Goal: Information Seeking & Learning: Learn about a topic

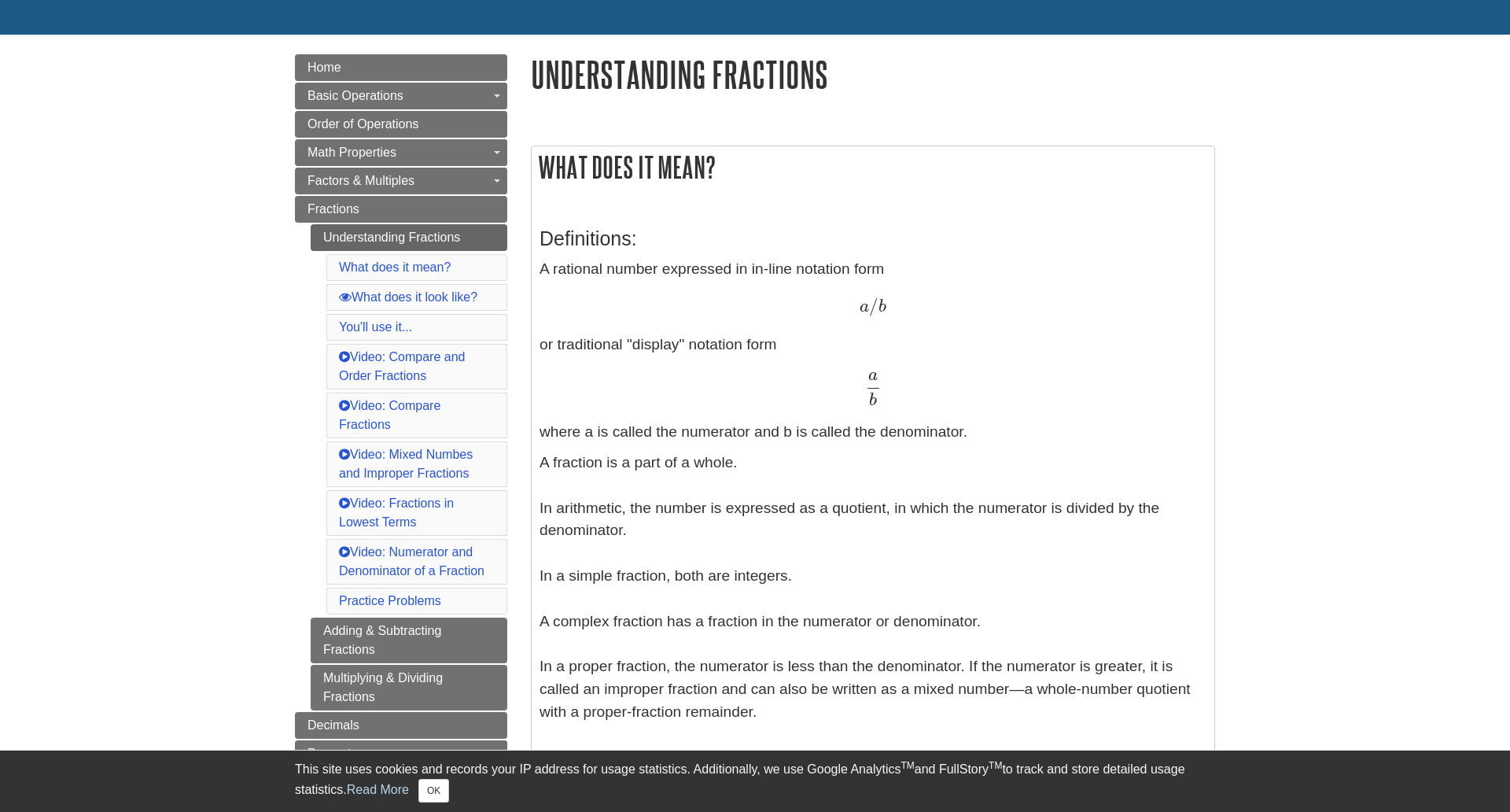
scroll to position [157, 0]
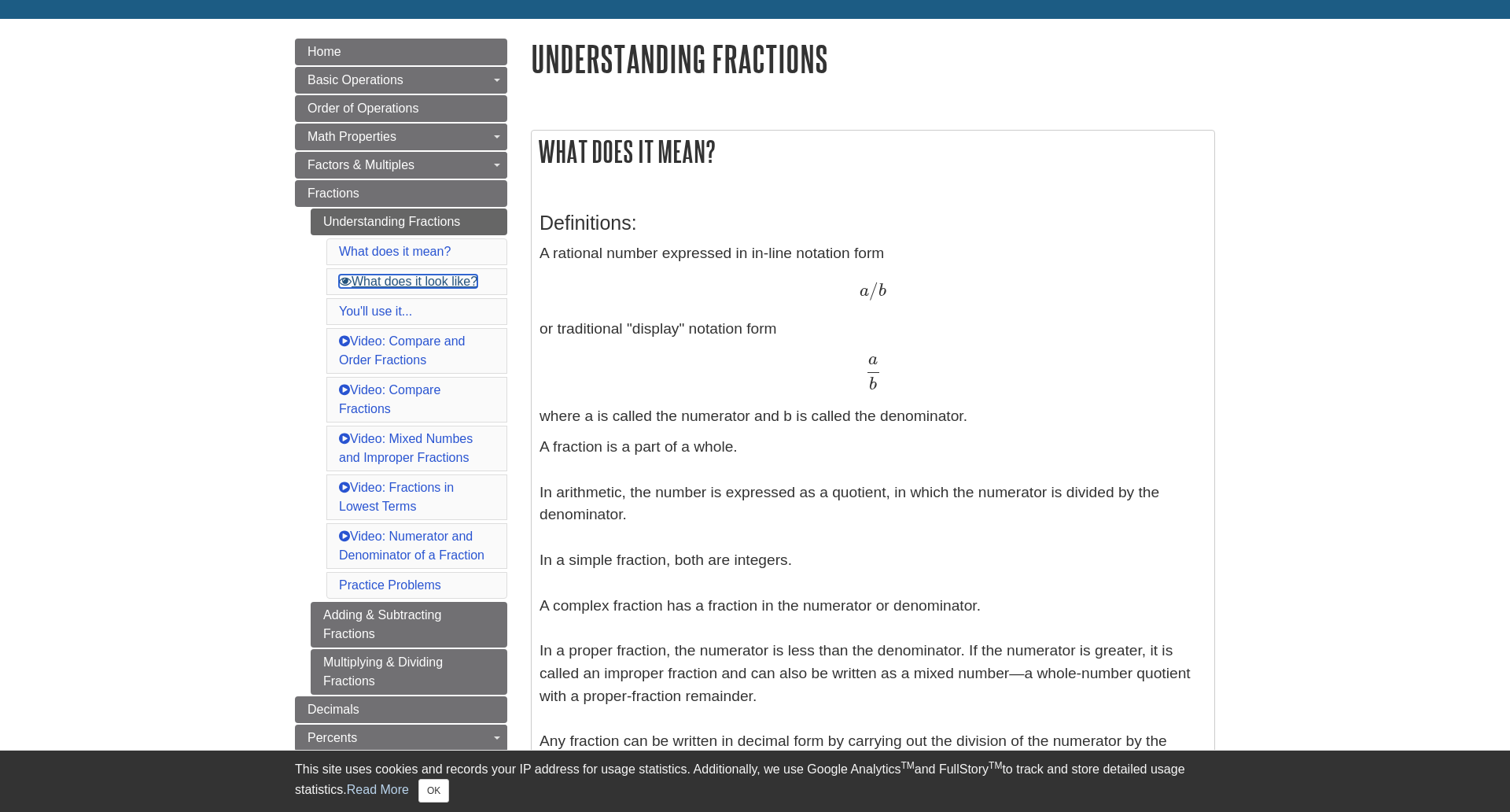
click at [453, 282] on link "What does it look like?" at bounding box center [407, 281] width 138 height 14
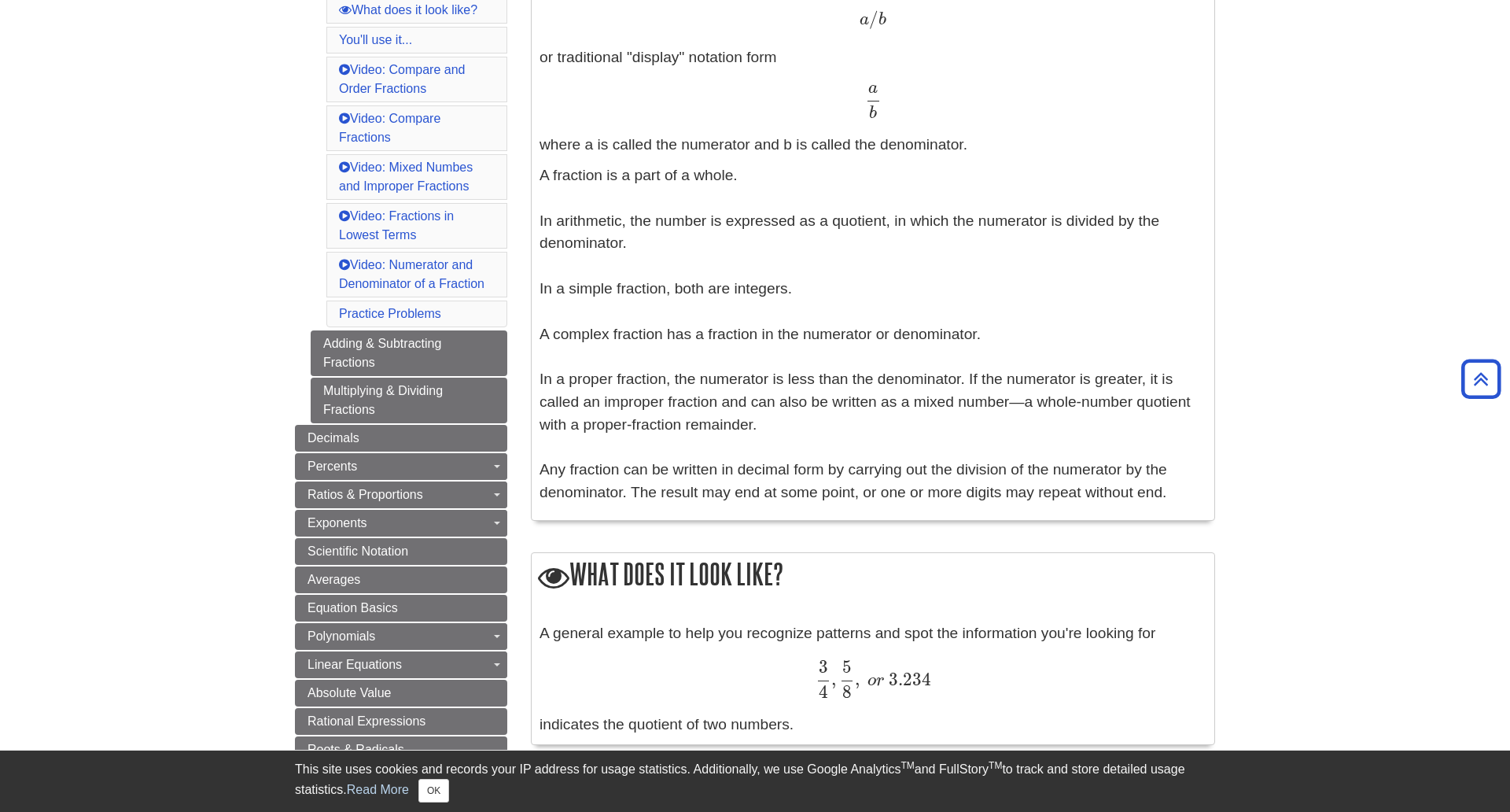
scroll to position [193, 0]
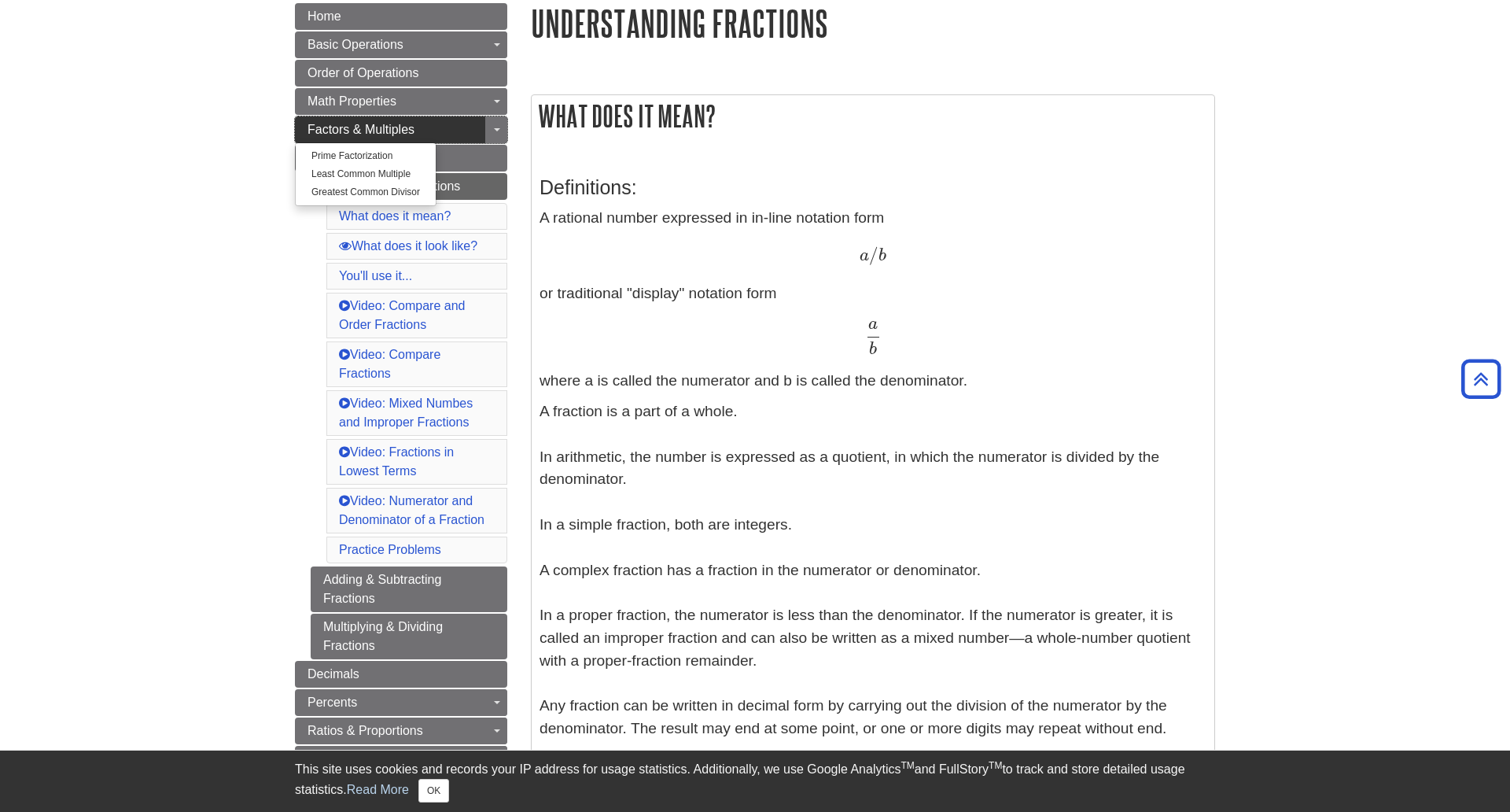
click at [409, 129] on link "Factors & Multiples" at bounding box center [401, 130] width 212 height 27
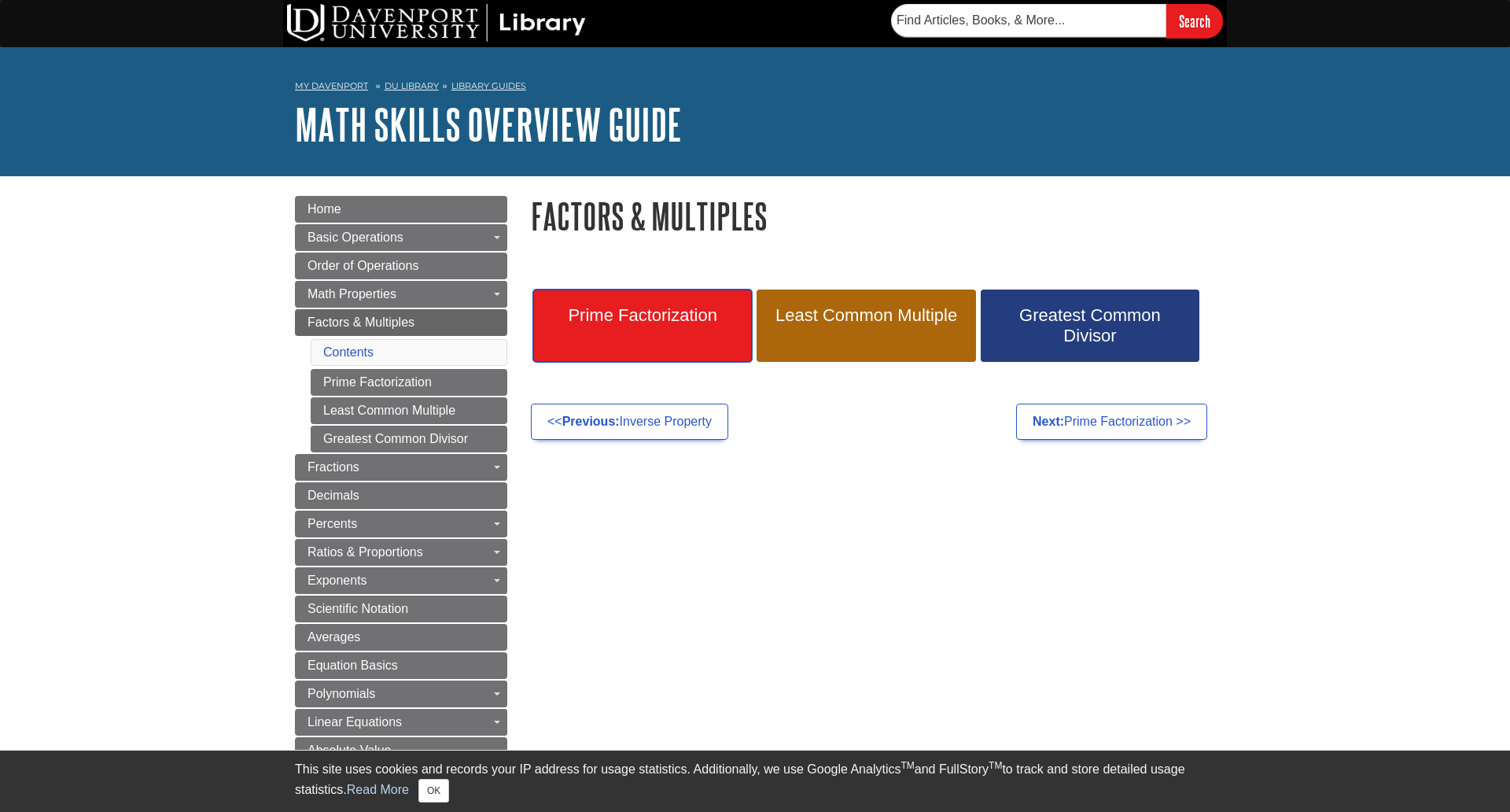
click at [583, 324] on span "Prime Factorization" at bounding box center [643, 315] width 195 height 20
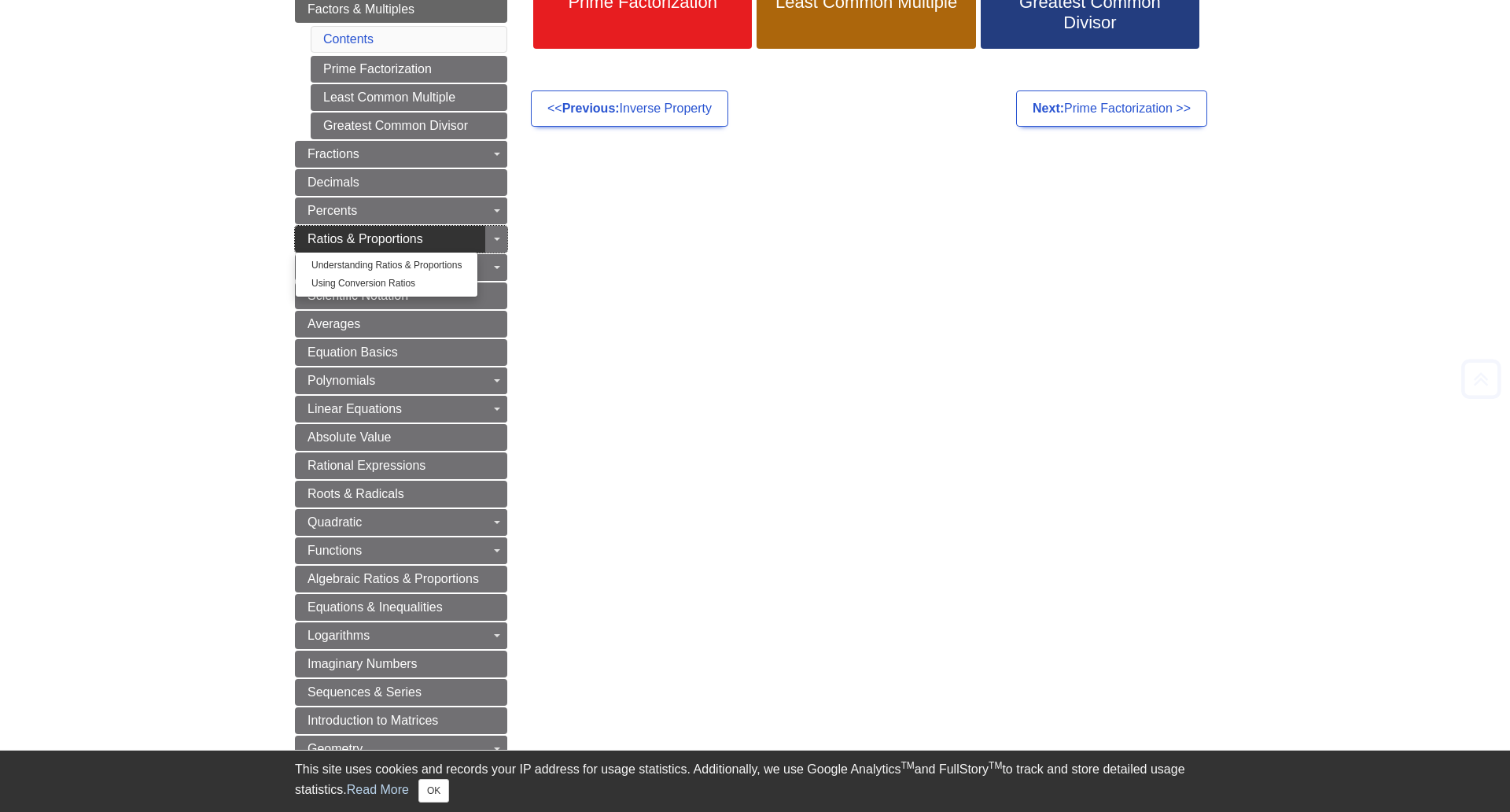
scroll to position [315, 0]
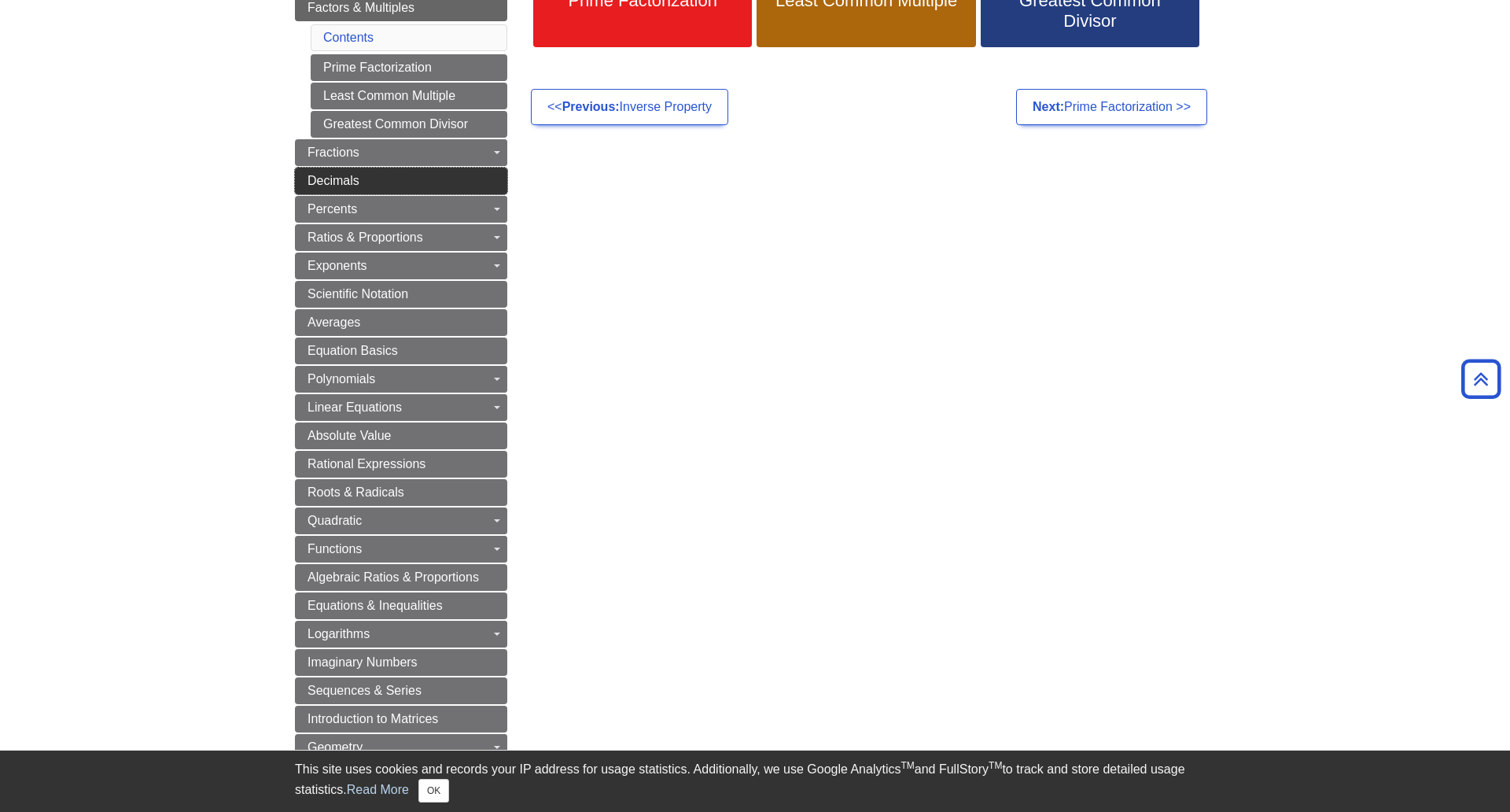
click at [409, 178] on link "Decimals" at bounding box center [401, 182] width 212 height 27
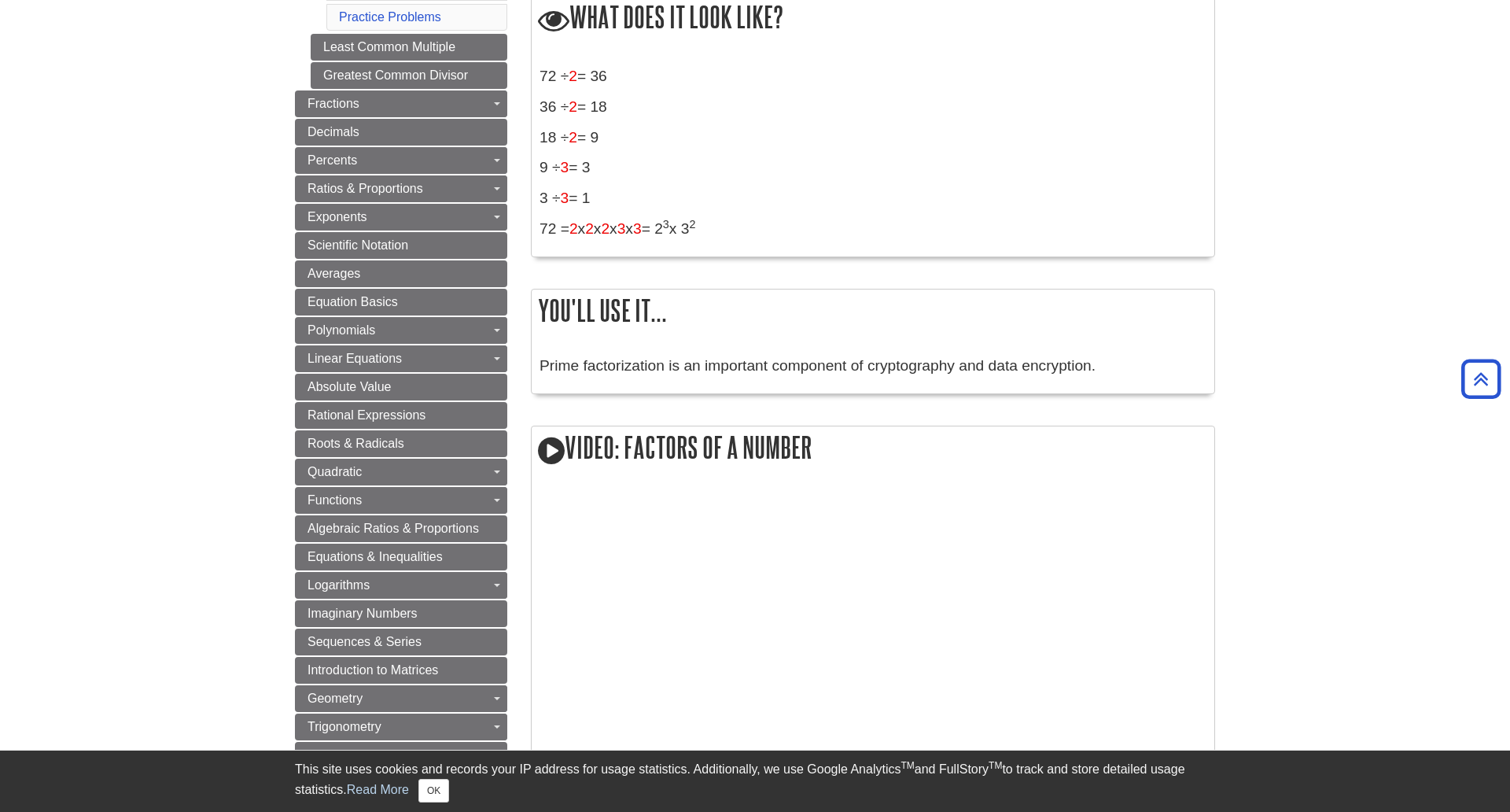
scroll to position [472, 0]
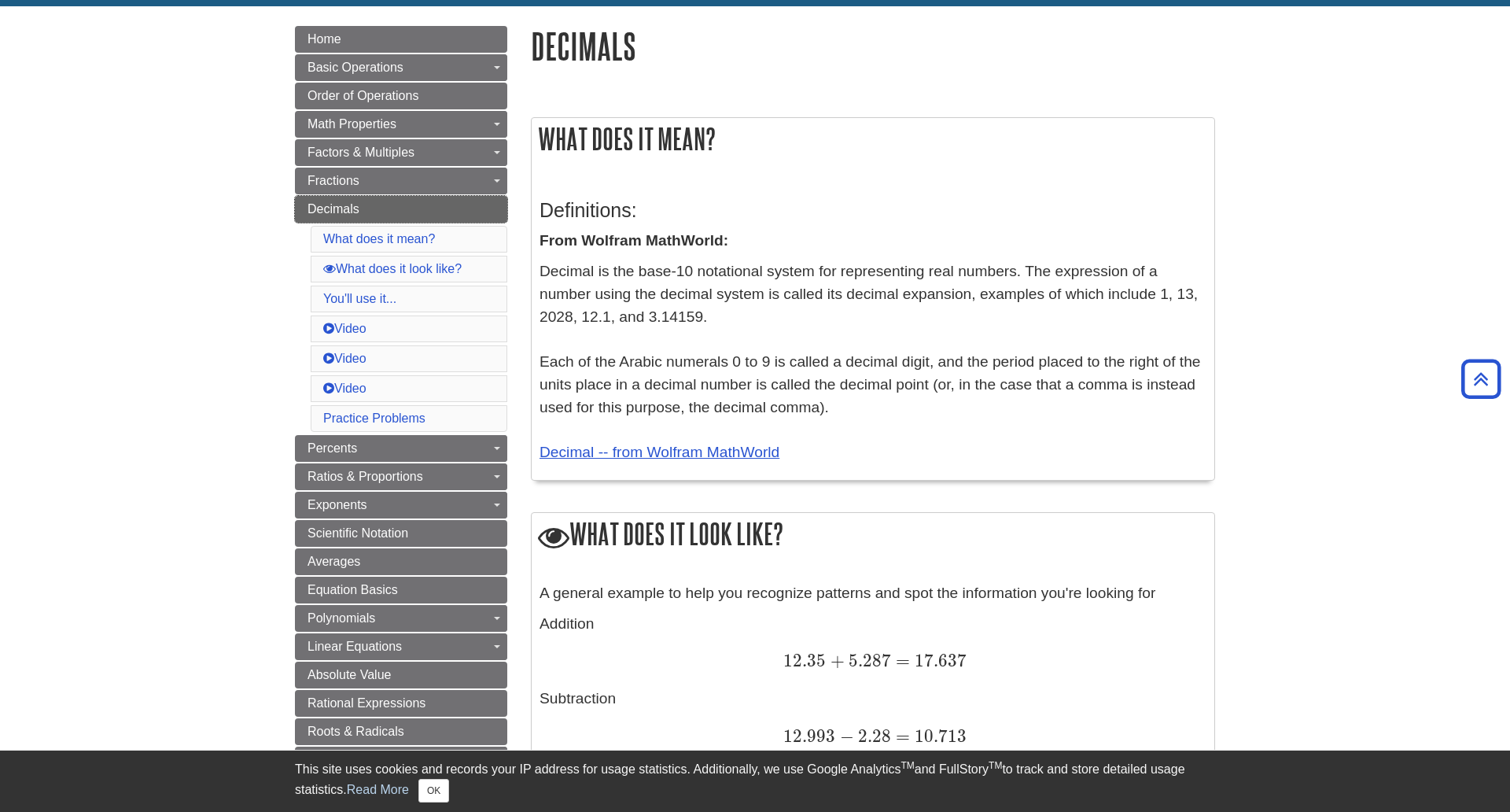
scroll to position [157, 0]
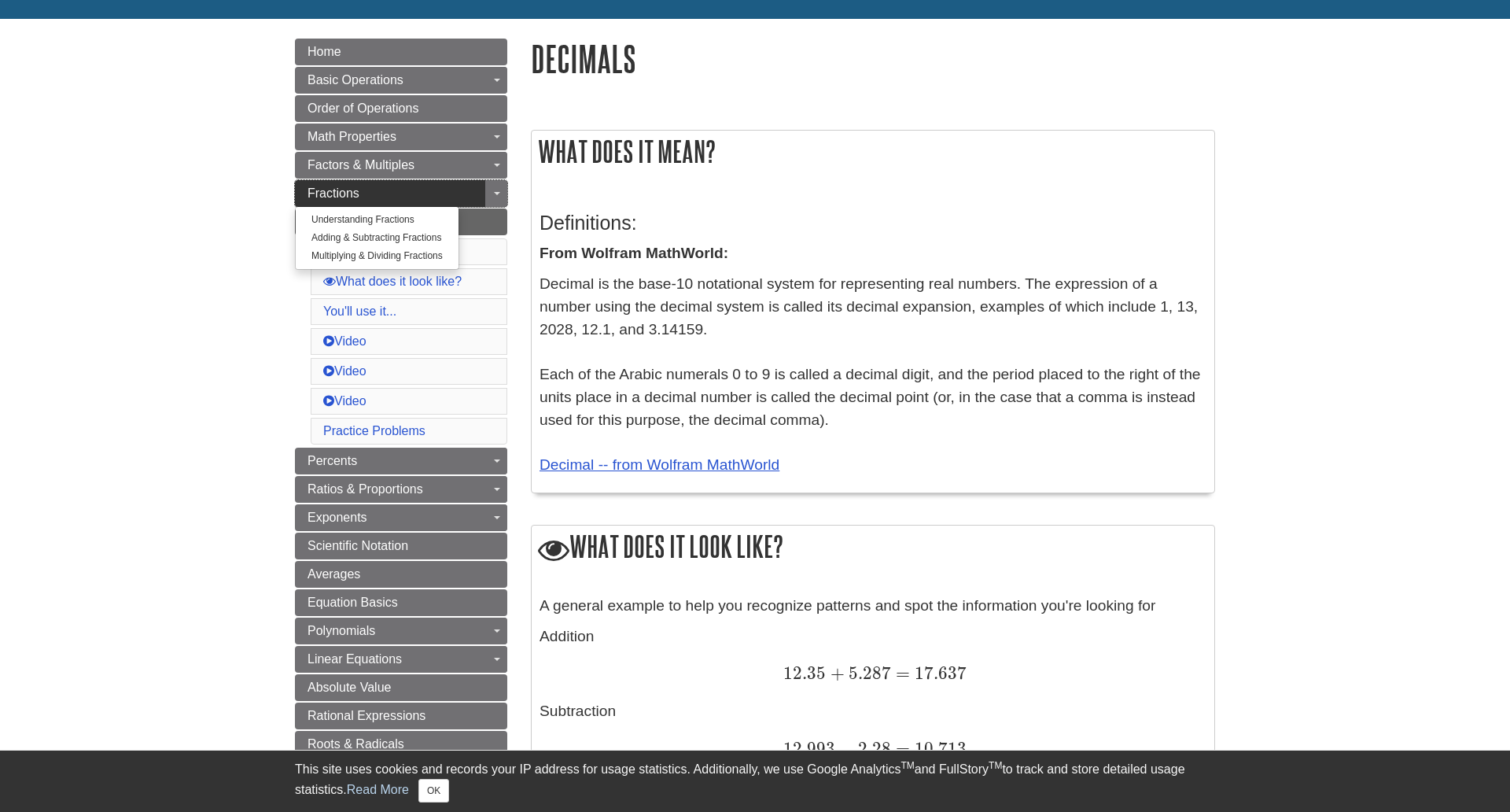
click at [414, 199] on link "Fractions" at bounding box center [401, 194] width 212 height 27
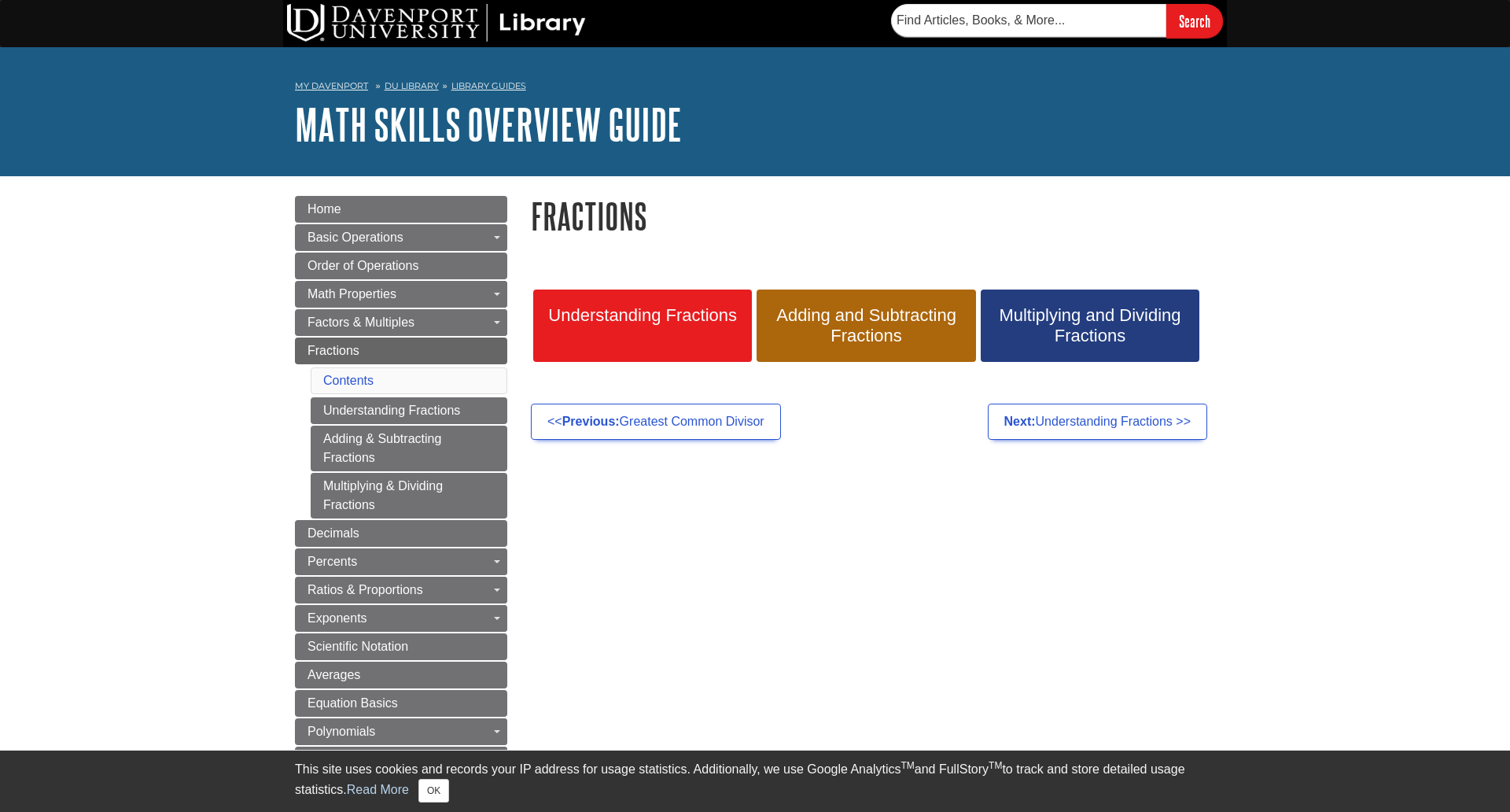
scroll to position [78, 0]
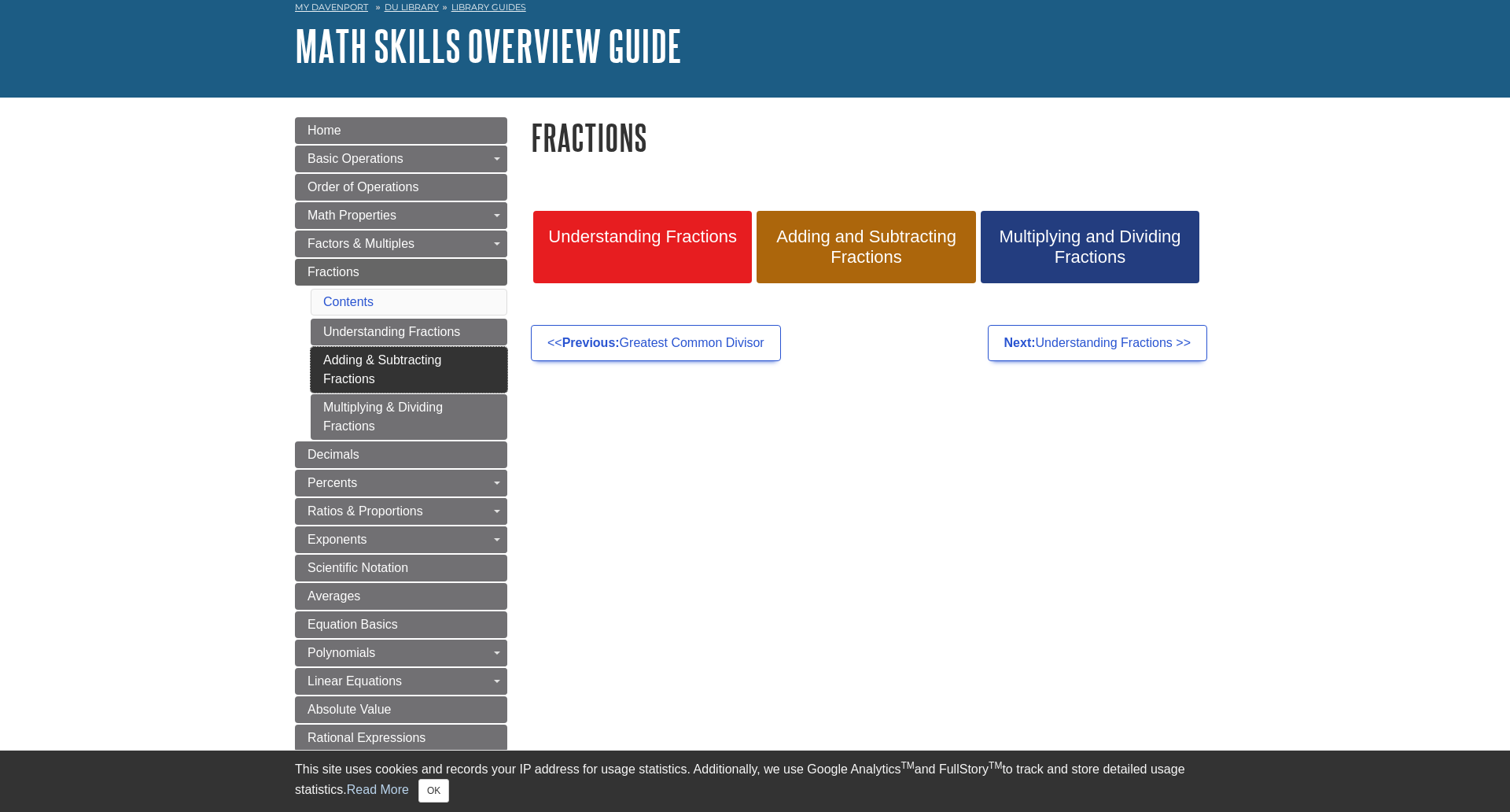
click at [444, 376] on link "Adding & Subtracting Fractions" at bounding box center [409, 369] width 197 height 45
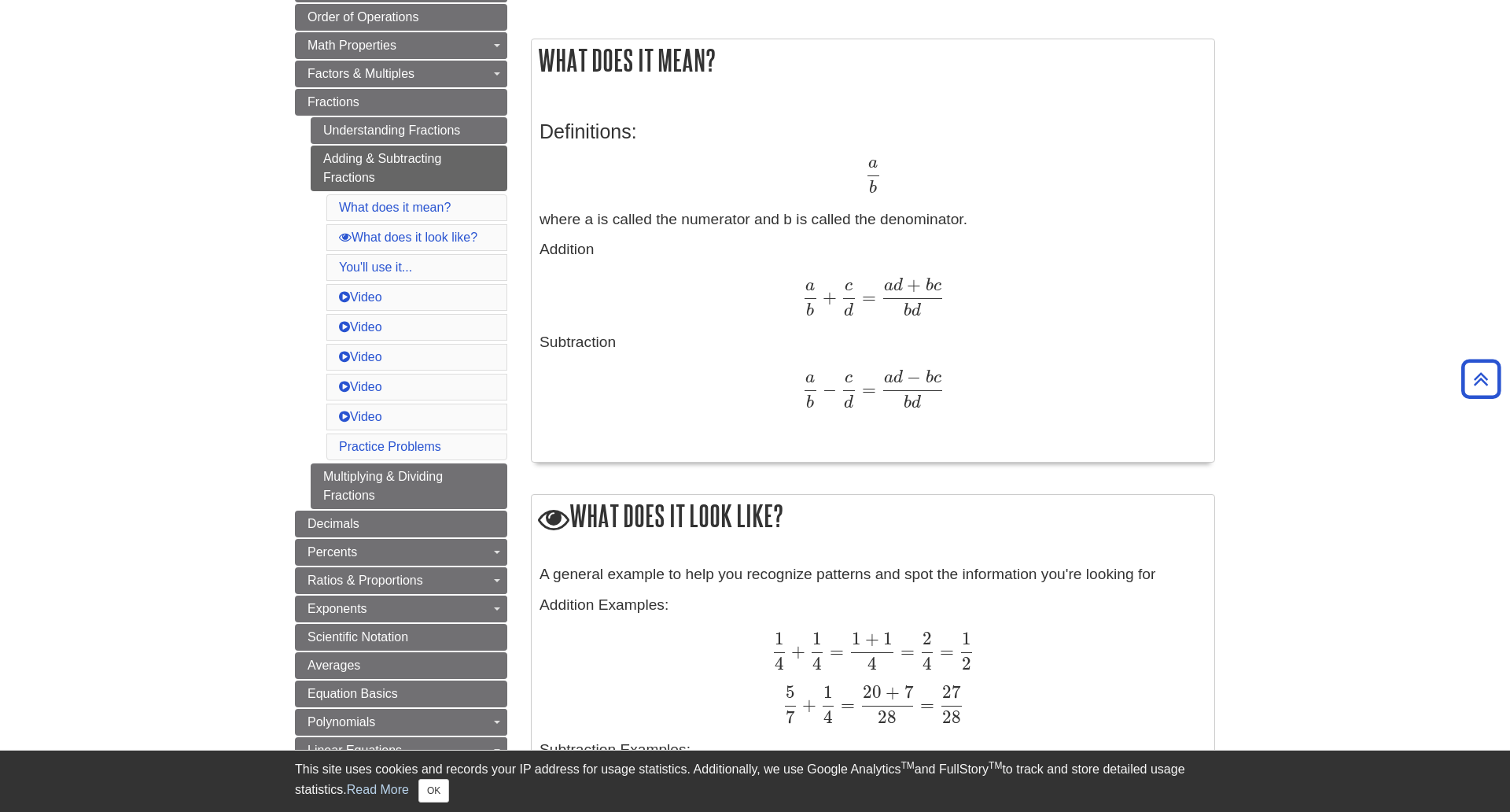
scroll to position [157, 0]
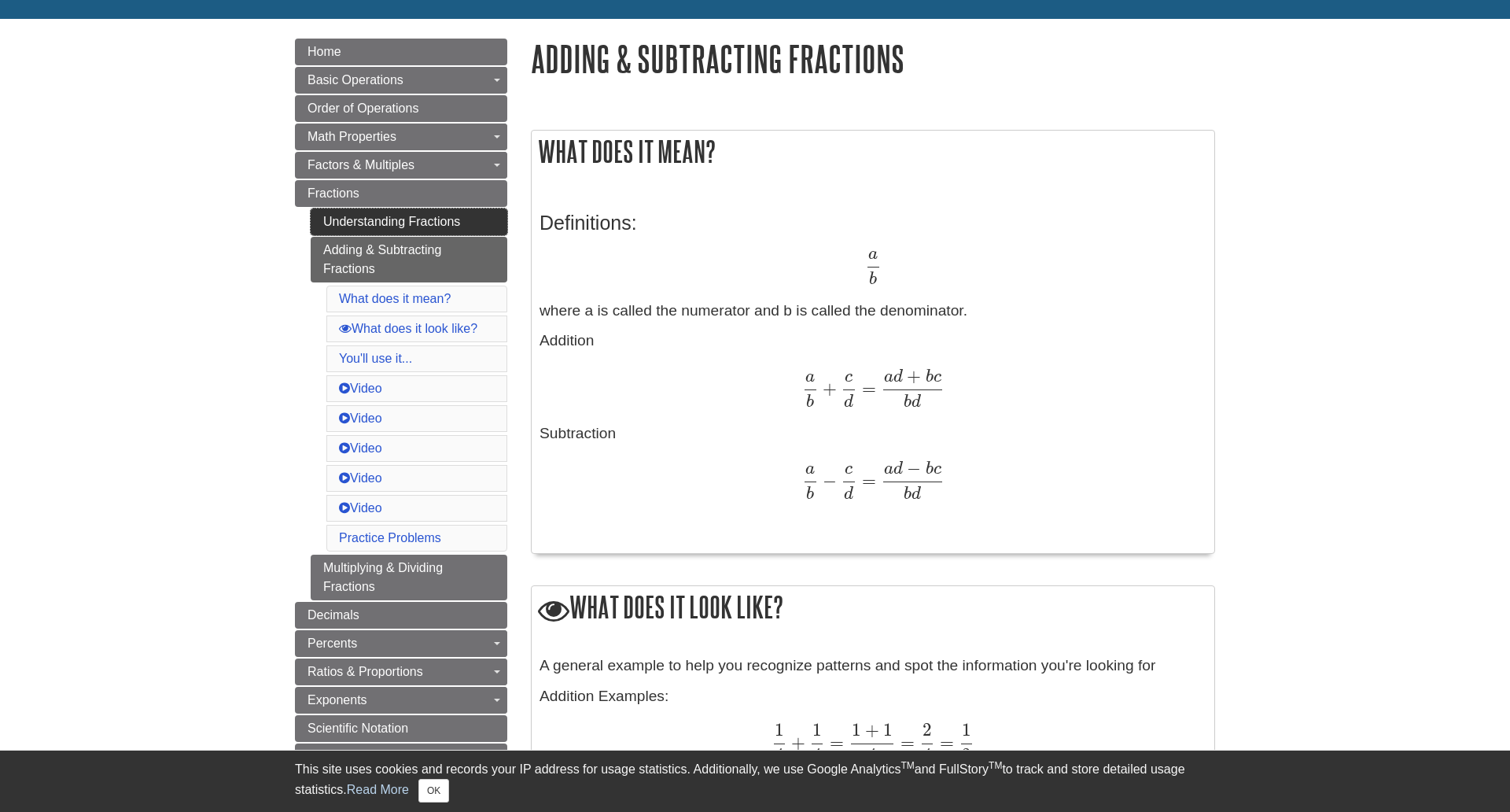
click at [424, 222] on link "Understanding Fractions" at bounding box center [409, 222] width 197 height 27
